Goal: Task Accomplishment & Management: Manage account settings

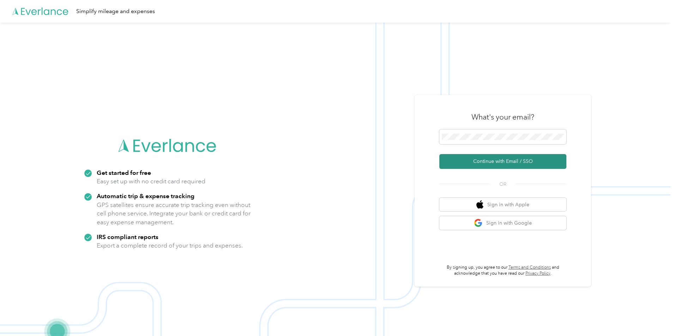
click at [523, 160] on button "Continue with Email / SSO" at bounding box center [502, 161] width 127 height 15
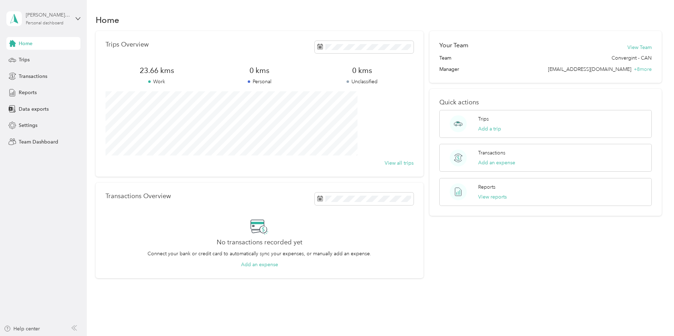
click at [31, 20] on div "tom.adams@convergint.com Personal dashboard" at bounding box center [48, 18] width 44 height 14
click at [40, 61] on div "Team dashboard Personal dashboard Log out" at bounding box center [120, 74] width 218 height 44
click at [43, 19] on div "tom.adams@convergint.com Personal dashboard" at bounding box center [48, 18] width 44 height 14
click at [44, 57] on div "Team dashboard" at bounding box center [32, 57] width 38 height 7
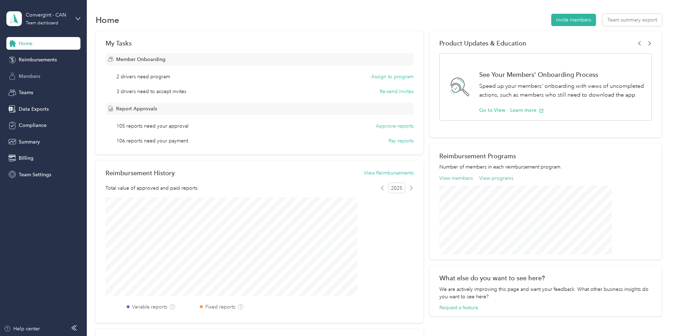
click at [50, 75] on div "Members" at bounding box center [43, 76] width 74 height 13
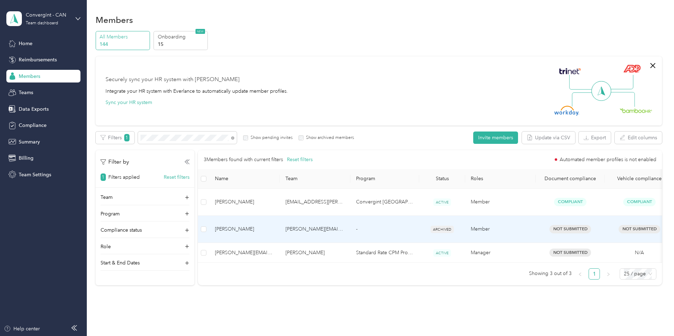
click at [274, 225] on span "Stephen Todd" at bounding box center [244, 229] width 59 height 8
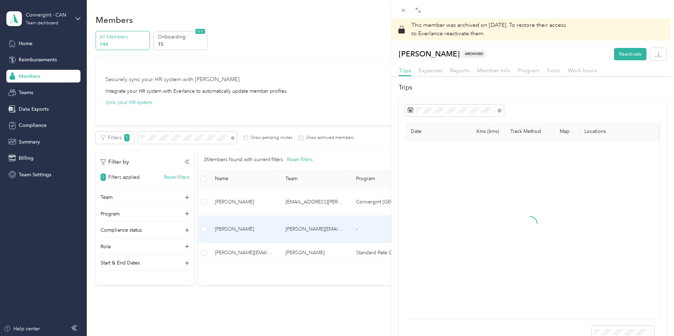
click at [550, 70] on span "Rates" at bounding box center [553, 70] width 13 height 7
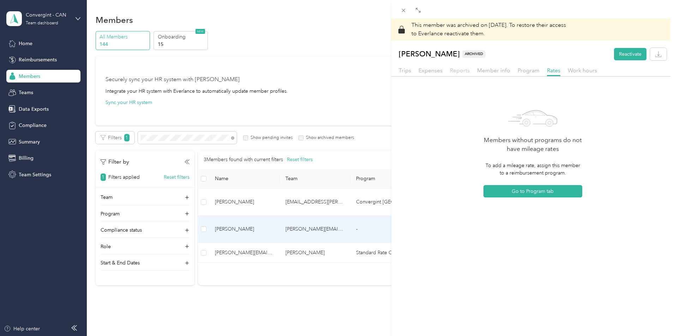
click at [459, 72] on span "Reports" at bounding box center [460, 70] width 20 height 7
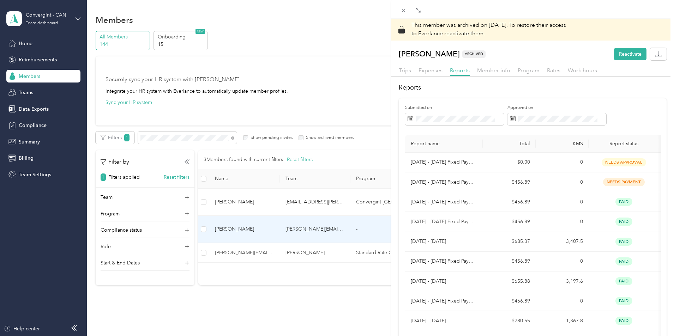
click at [625, 110] on div "Submitted on Approved on" at bounding box center [532, 117] width 255 height 25
click at [404, 186] on div "Submitted on Approved on Report name Total KMS Report status Submitted on Aug 1…" at bounding box center [533, 301] width 268 height 406
click at [402, 9] on icon at bounding box center [404, 11] width 4 height 4
